Goal: Navigation & Orientation: Understand site structure

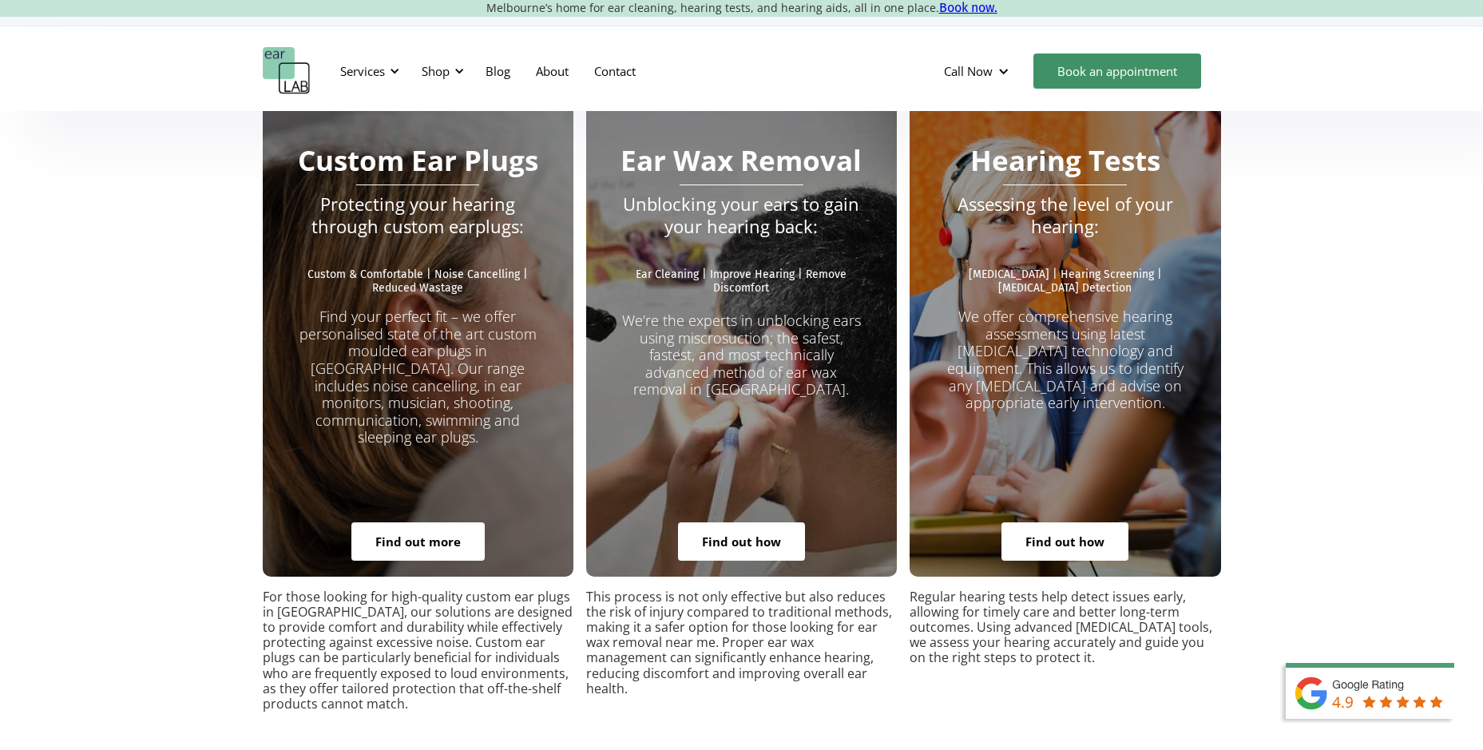
scroll to position [2954, 0]
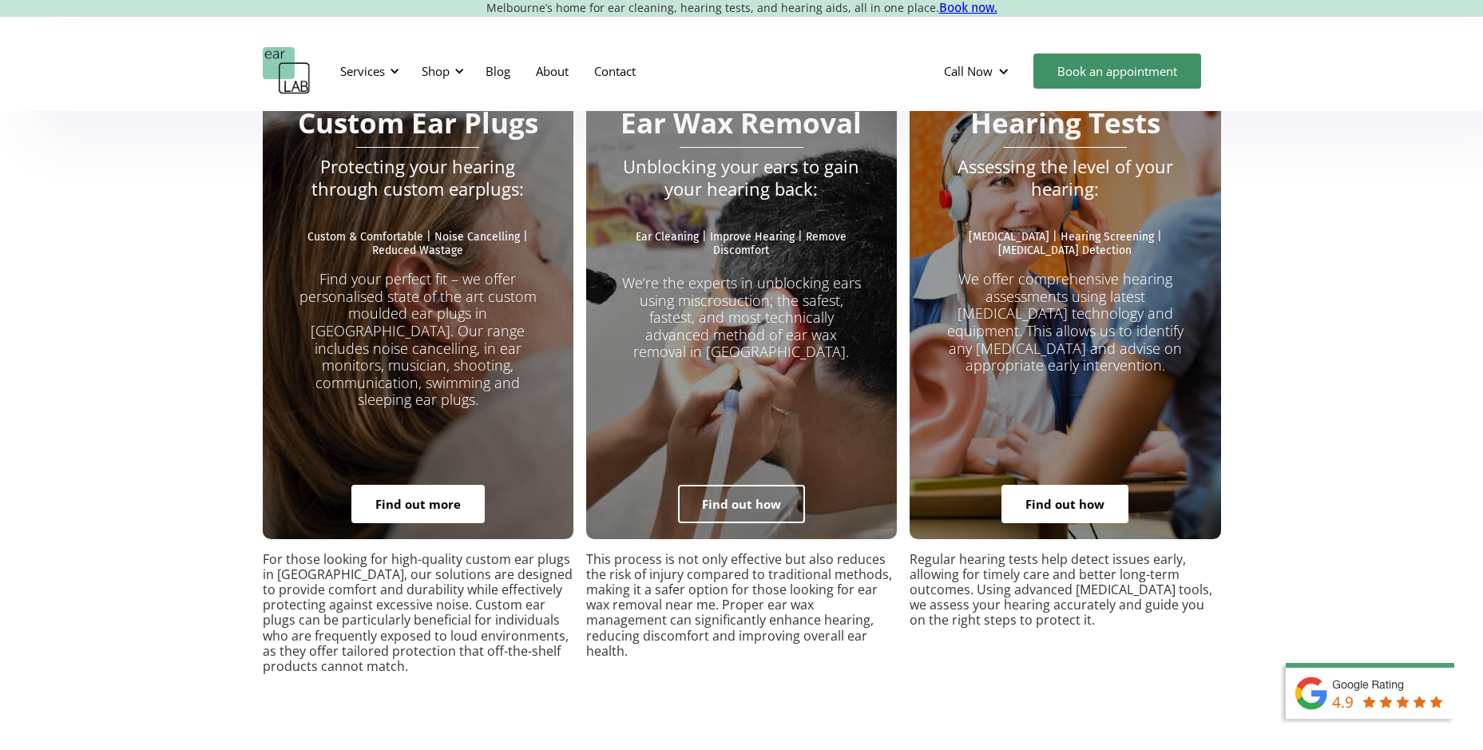
click at [738, 485] on link "Find out how" at bounding box center [741, 504] width 127 height 38
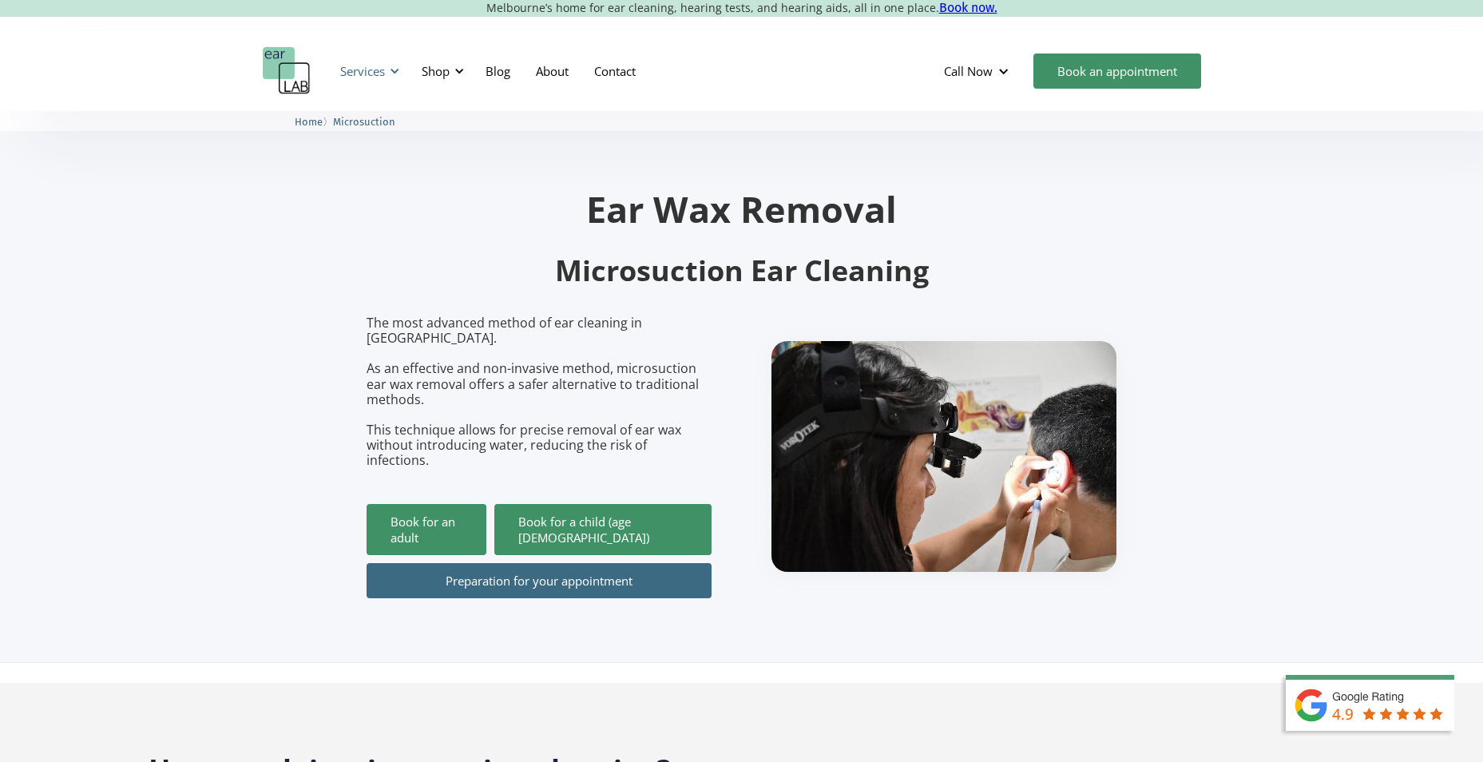
click at [365, 65] on div "Services" at bounding box center [362, 71] width 45 height 16
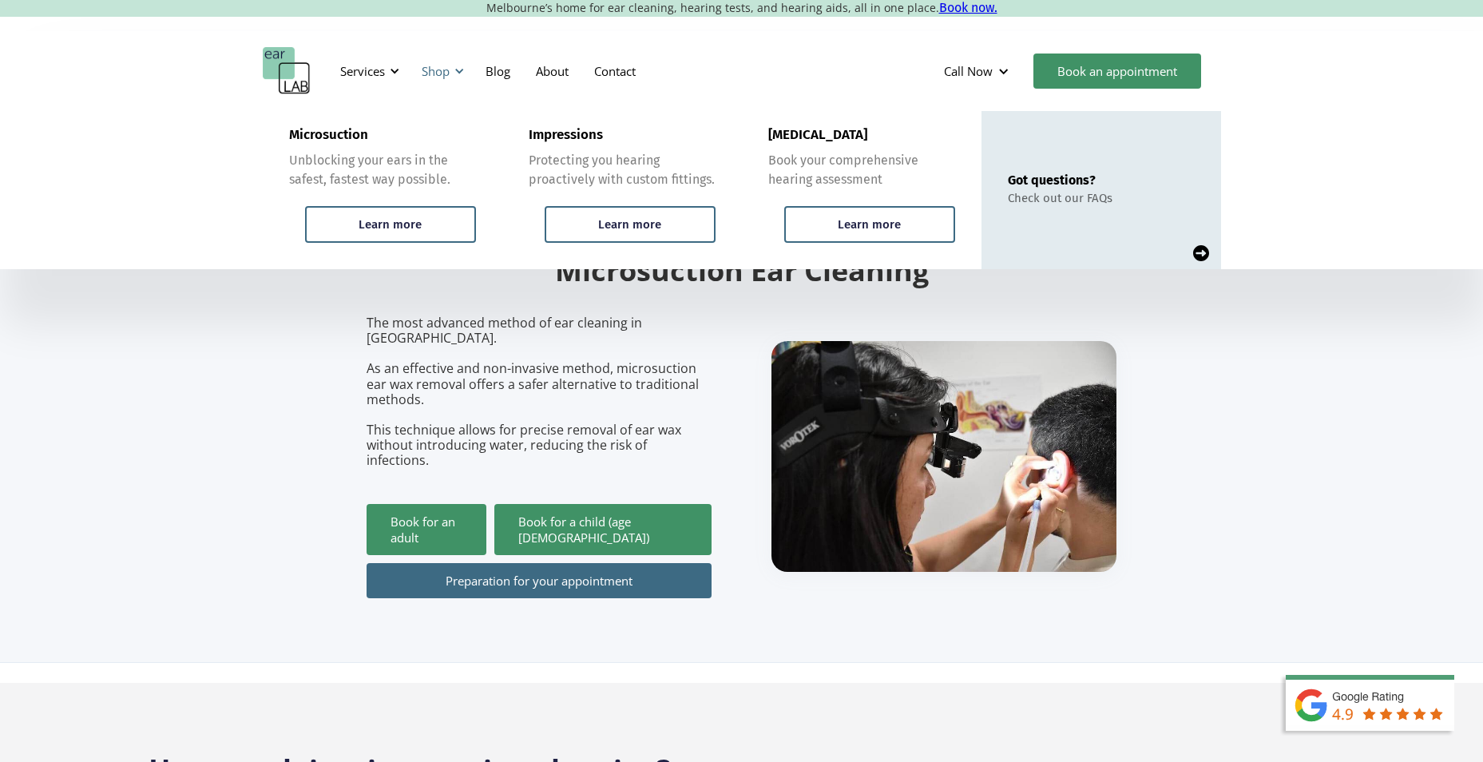
click at [448, 73] on div "Shop" at bounding box center [436, 71] width 28 height 16
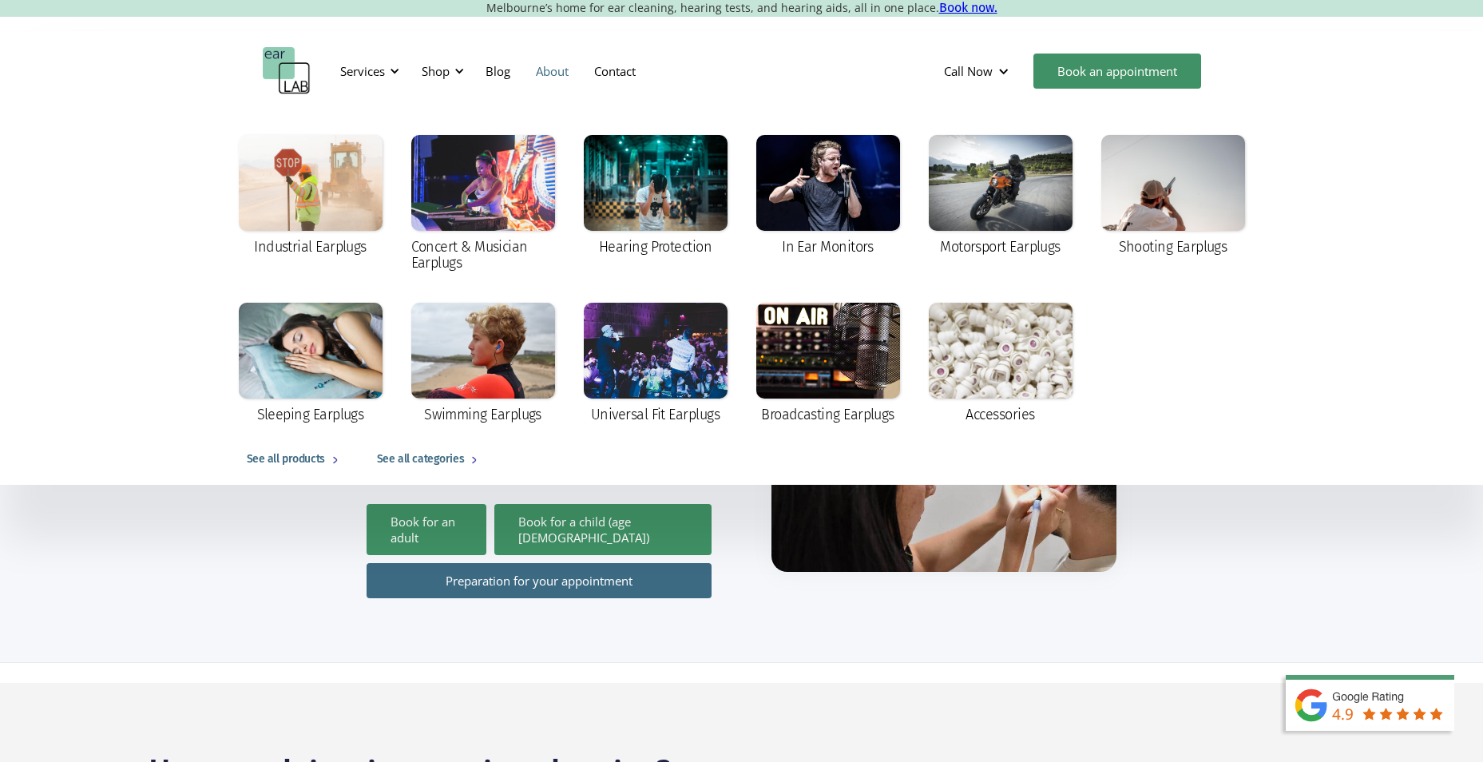
click at [559, 71] on link "About" at bounding box center [552, 71] width 58 height 46
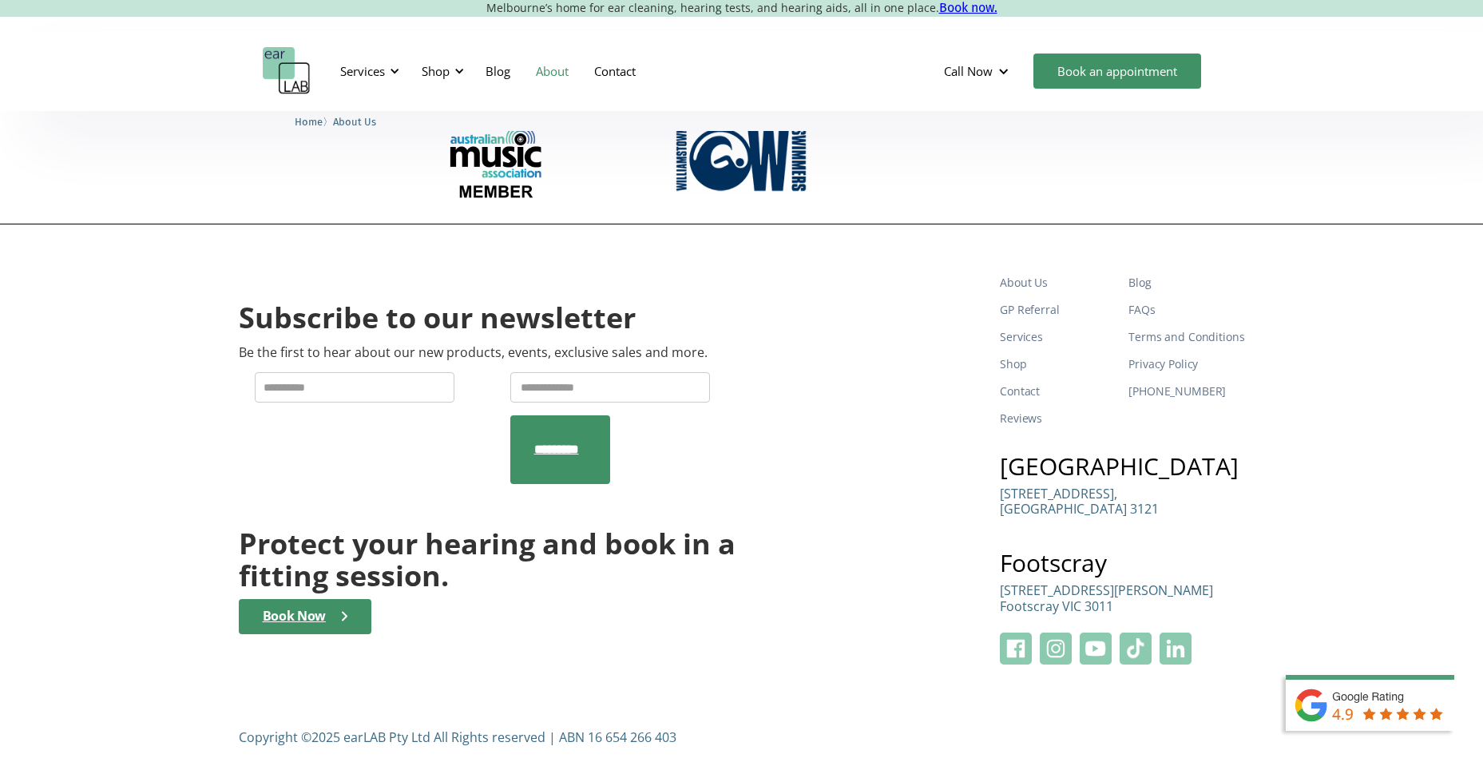
scroll to position [2519, 0]
